Goal: Task Accomplishment & Management: Use online tool/utility

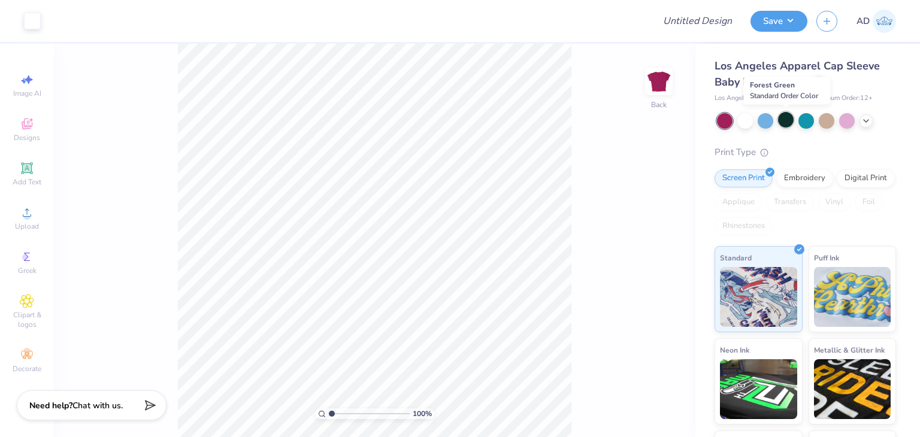
click at [786, 116] on div at bounding box center [786, 120] width 16 height 16
click at [863, 120] on icon at bounding box center [866, 120] width 10 height 10
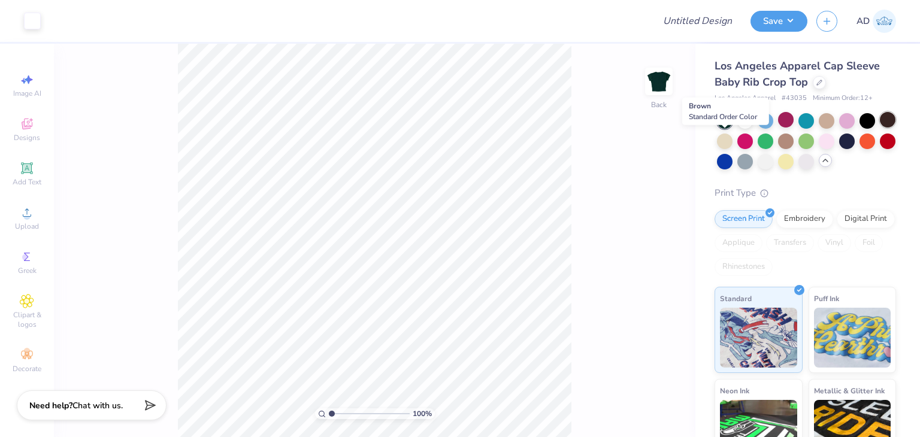
click at [880, 128] on div at bounding box center [888, 120] width 16 height 16
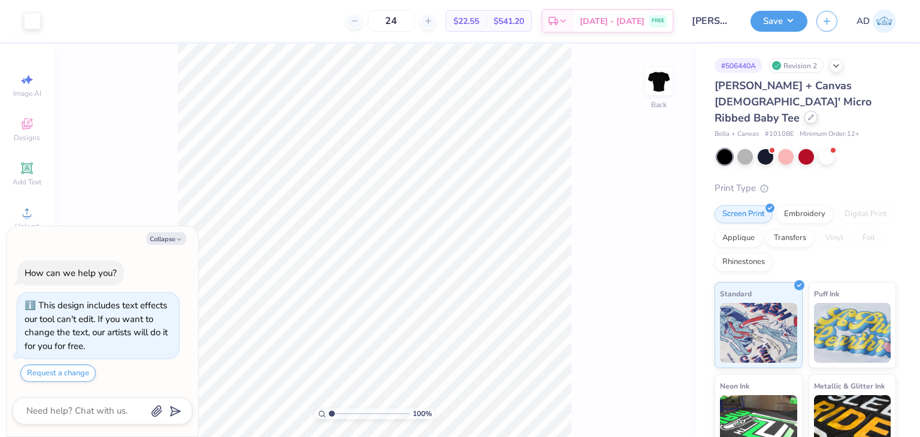
click at [806, 111] on div at bounding box center [810, 117] width 13 height 13
type textarea "x"
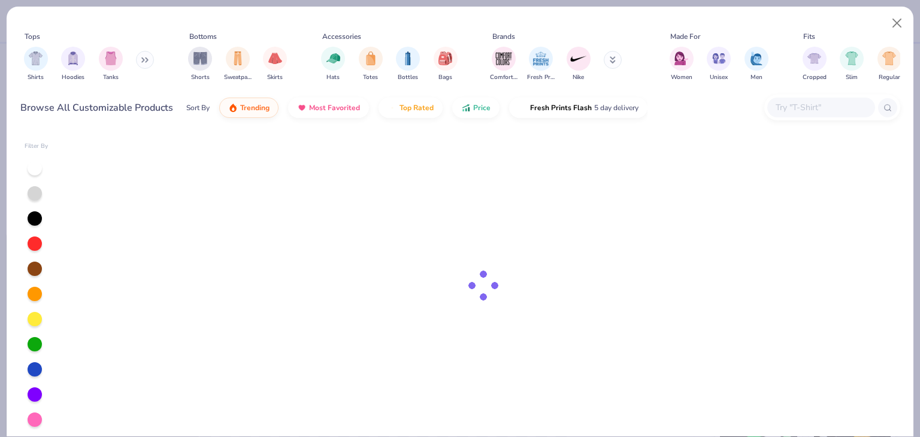
click at [806, 108] on input "text" at bounding box center [820, 108] width 92 height 14
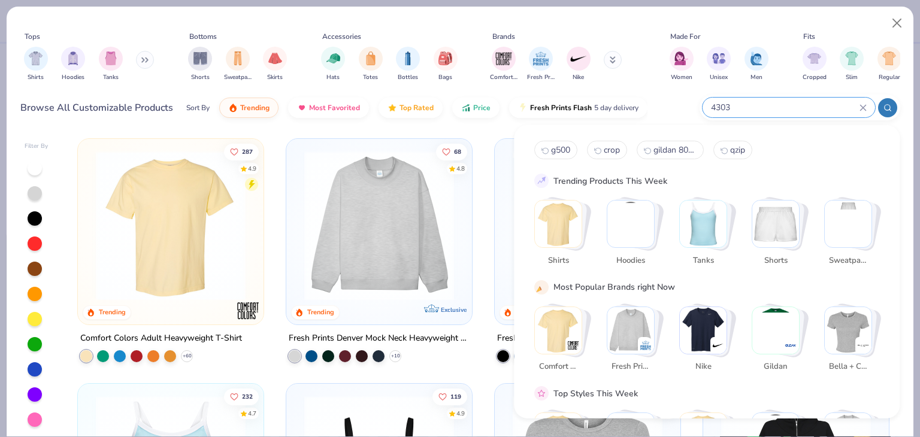
type input "43035"
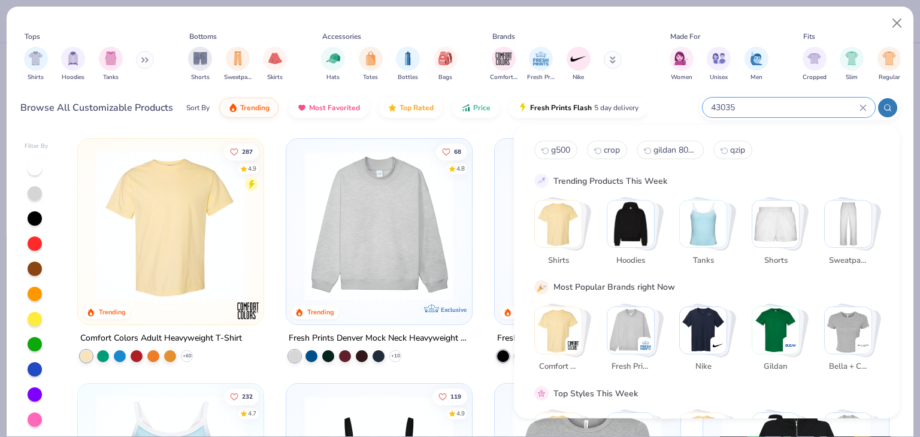
click at [750, 106] on input "43035" at bounding box center [785, 108] width 150 height 14
type textarea "x"
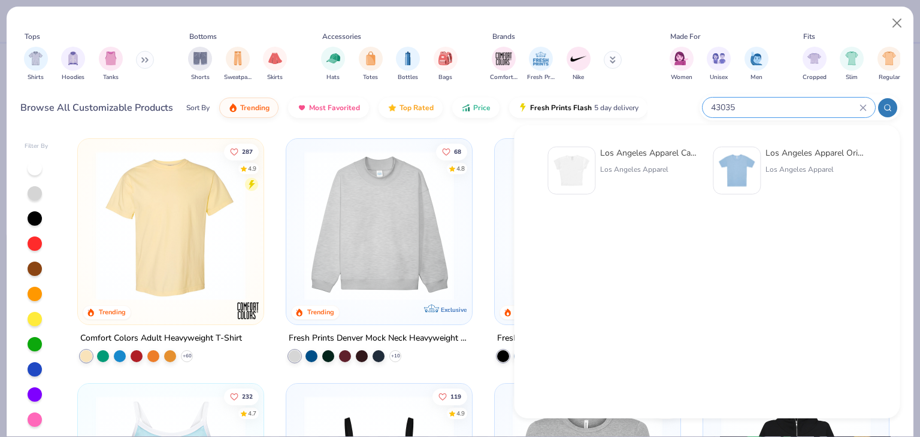
type input "43035"
click at [647, 154] on div "Los Angeles Apparel Cap Sleeve Baby Rib Crop Top" at bounding box center [650, 153] width 101 height 13
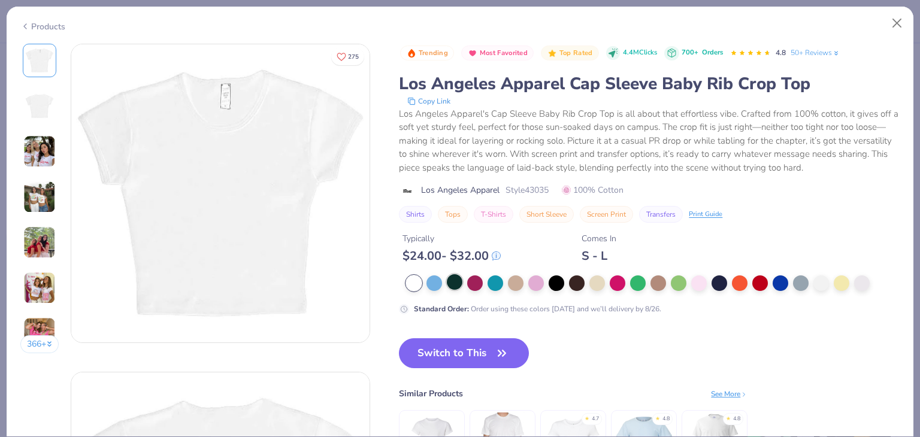
click at [456, 280] on div at bounding box center [455, 282] width 16 height 16
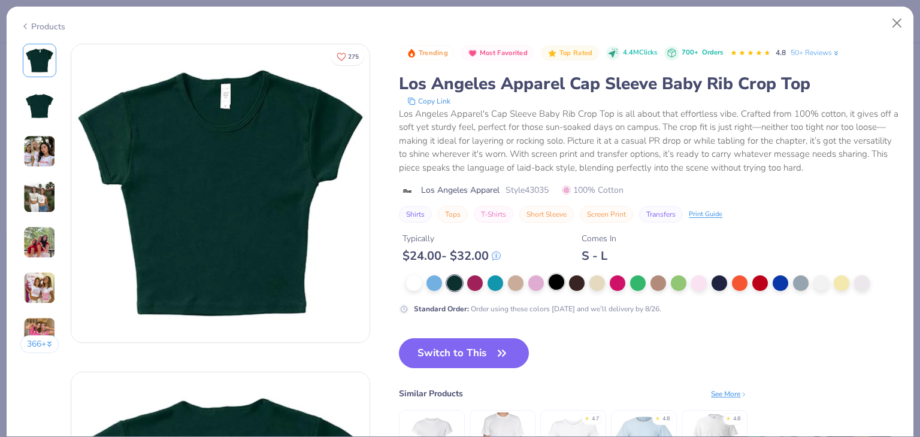
click at [560, 283] on div at bounding box center [556, 282] width 16 height 16
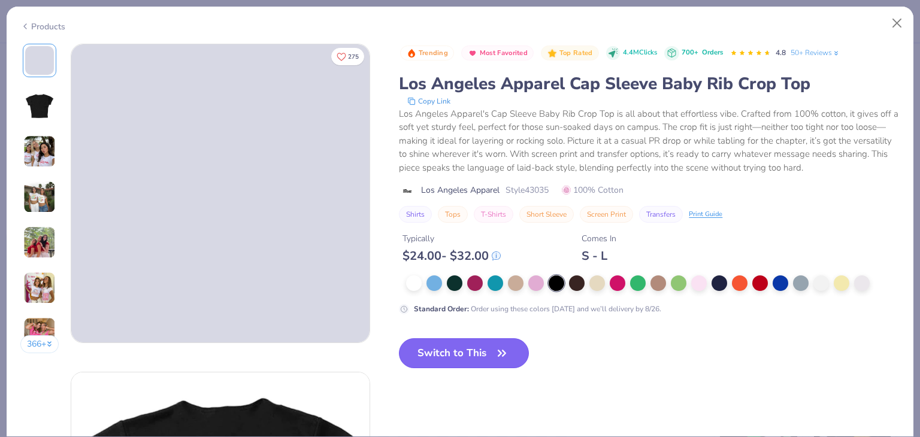
click at [463, 354] on button "Switch to This" at bounding box center [464, 353] width 130 height 30
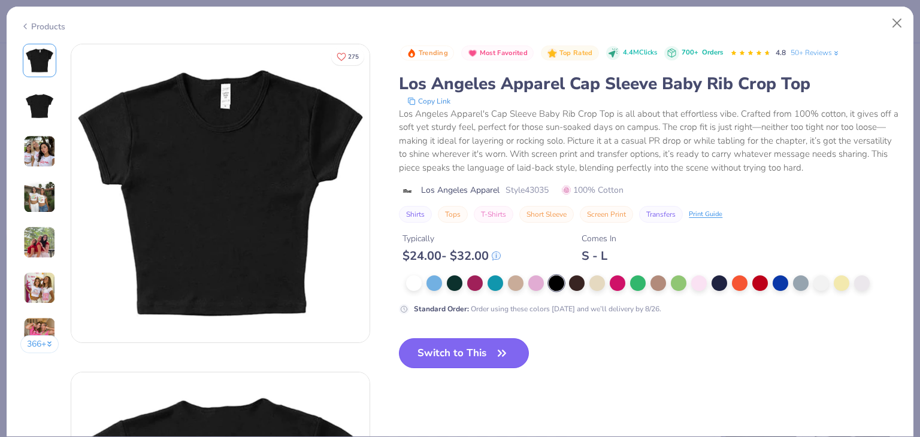
click at [498, 355] on icon "button" at bounding box center [501, 353] width 17 height 17
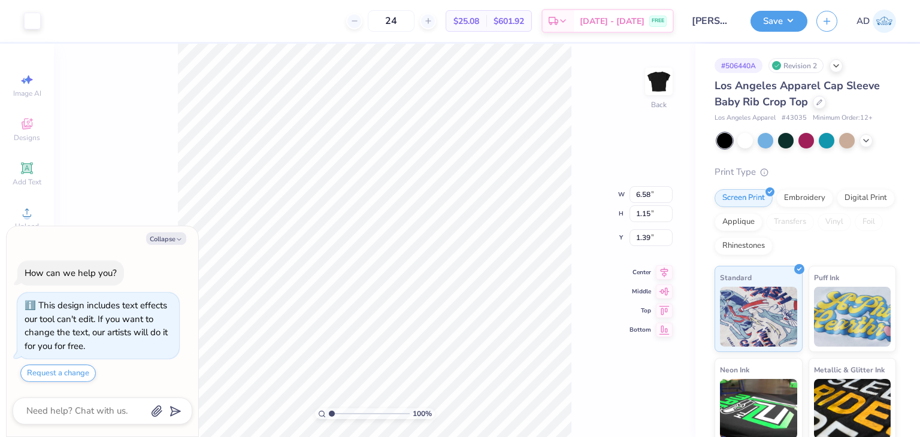
type textarea "x"
type input "3.00"
click at [788, 17] on button "Save" at bounding box center [778, 19] width 57 height 21
type textarea "x"
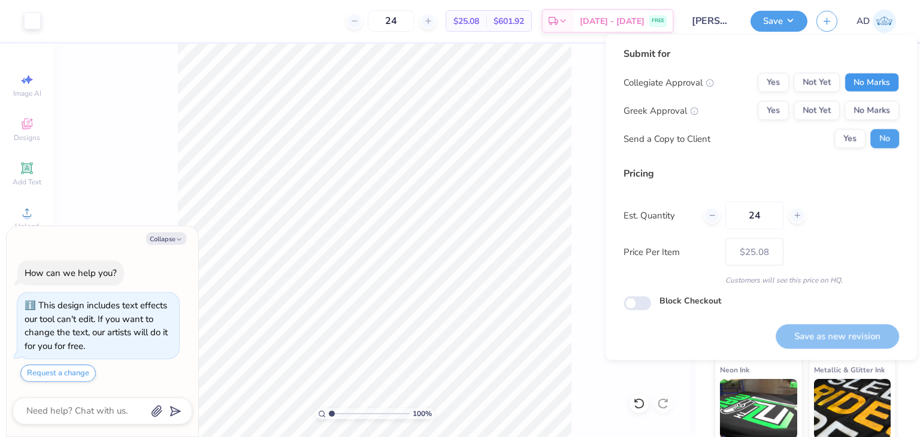
click at [855, 90] on button "No Marks" at bounding box center [871, 82] width 54 height 19
click at [862, 104] on button "No Marks" at bounding box center [871, 110] width 54 height 19
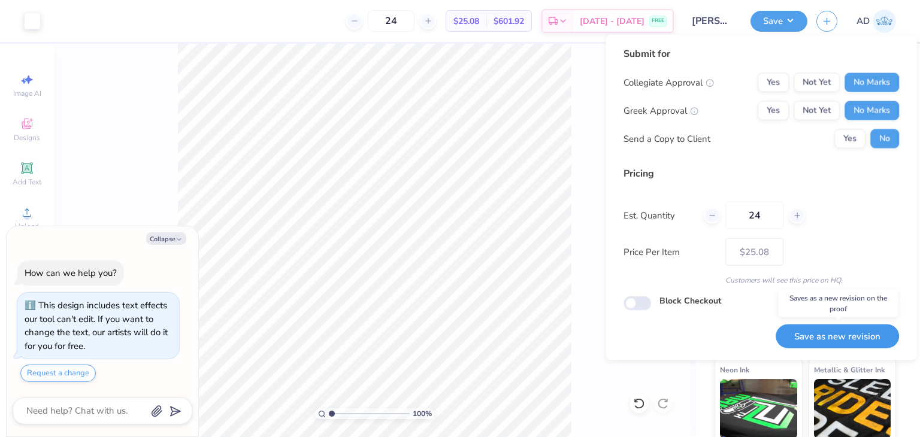
click at [825, 337] on button "Save as new revision" at bounding box center [836, 336] width 123 height 25
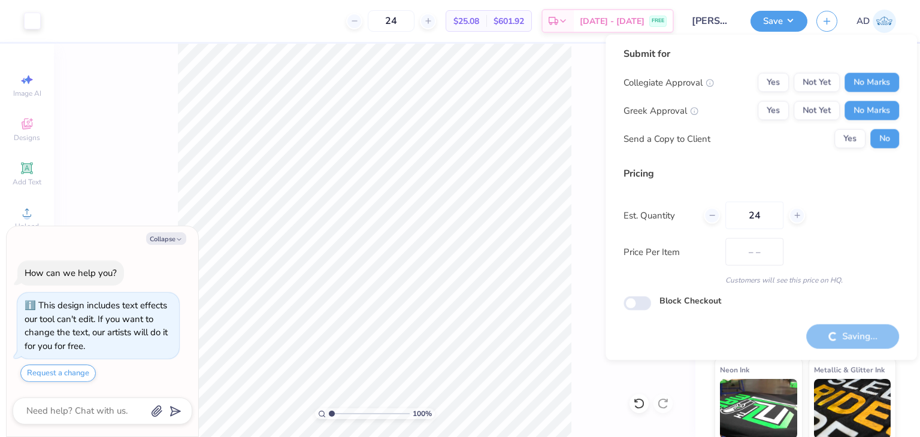
type input "$25.08"
type textarea "x"
